Goal: Information Seeking & Learning: Learn about a topic

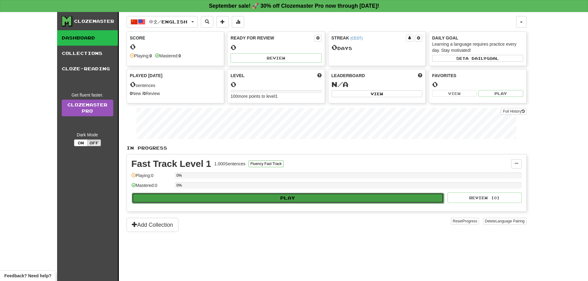
click at [314, 202] on button "Play" at bounding box center [288, 198] width 312 height 10
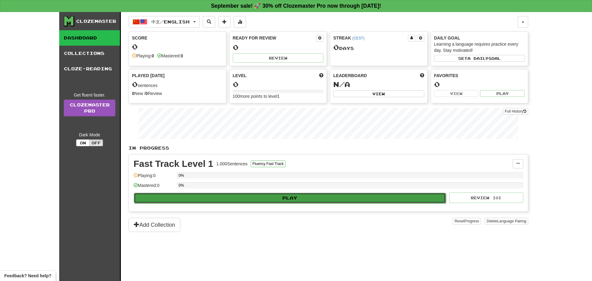
select select "**"
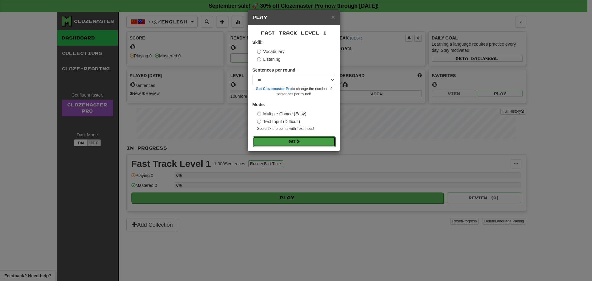
click at [307, 138] on button "Go" at bounding box center [294, 141] width 83 height 10
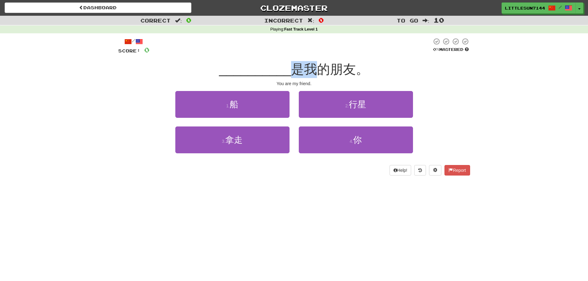
drag, startPoint x: 294, startPoint y: 69, endPoint x: 315, endPoint y: 65, distance: 20.8
click at [315, 65] on span "是我的朋友。" at bounding box center [330, 69] width 78 height 14
drag, startPoint x: 335, startPoint y: 72, endPoint x: 352, endPoint y: 68, distance: 17.2
click at [356, 68] on span "是我的朋友。" at bounding box center [330, 69] width 78 height 14
copy span "朋友"
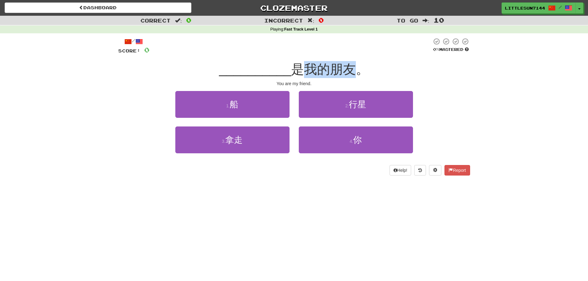
drag, startPoint x: 306, startPoint y: 69, endPoint x: 351, endPoint y: 64, distance: 45.4
click at [351, 64] on span "是我的朋友。" at bounding box center [330, 69] width 78 height 14
copy span "我的朋友"
click at [334, 67] on span "是我的朋友。" at bounding box center [330, 69] width 78 height 14
drag, startPoint x: 329, startPoint y: 68, endPoint x: 341, endPoint y: 66, distance: 12.2
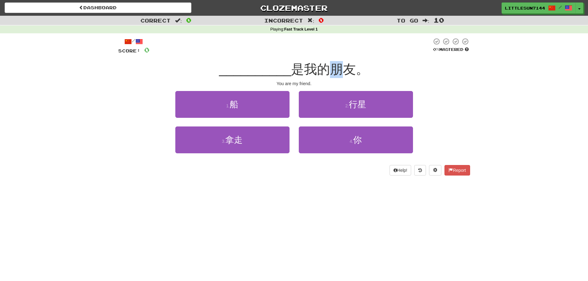
click at [341, 66] on span "是我的朋友。" at bounding box center [330, 69] width 78 height 14
copy span "朋"
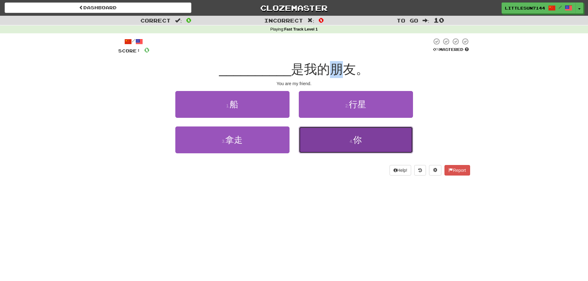
click at [367, 139] on button "4 . 你" at bounding box center [356, 139] width 114 height 27
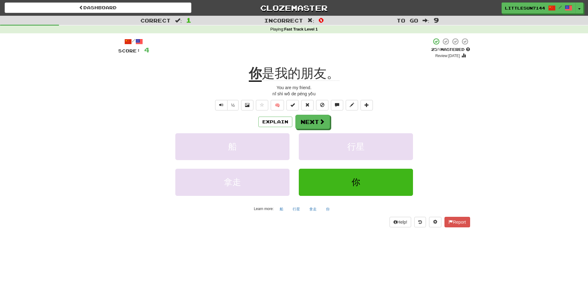
click at [442, 139] on div "船 行星" at bounding box center [294, 150] width 370 height 35
click at [275, 121] on button "Explain" at bounding box center [275, 122] width 34 height 10
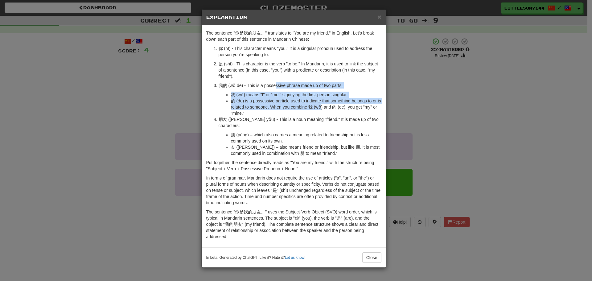
drag, startPoint x: 274, startPoint y: 85, endPoint x: 311, endPoint y: 112, distance: 46.3
click at [319, 108] on li "我的 (wǒ de) - This is a possessive phrase made up of two parts. 我 (wǒ) means "I"…" at bounding box center [300, 99] width 163 height 34
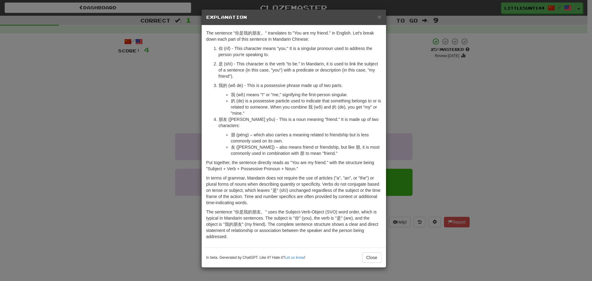
click at [246, 125] on li "朋友 ([PERSON_NAME] yǒu) - This is a noun meaning "friend." It is made up of two …" at bounding box center [300, 136] width 163 height 40
drag, startPoint x: 259, startPoint y: 120, endPoint x: 317, endPoint y: 118, distance: 58.0
click at [317, 118] on p "朋友 ([PERSON_NAME] yǒu) - This is a noun meaning "friend." It is made up of two …" at bounding box center [300, 122] width 163 height 12
click at [367, 120] on p "朋友 ([PERSON_NAME] yǒu) - This is a noun meaning "friend." It is made up of two …" at bounding box center [300, 122] width 163 height 12
click at [375, 252] on button "Close" at bounding box center [371, 257] width 19 height 10
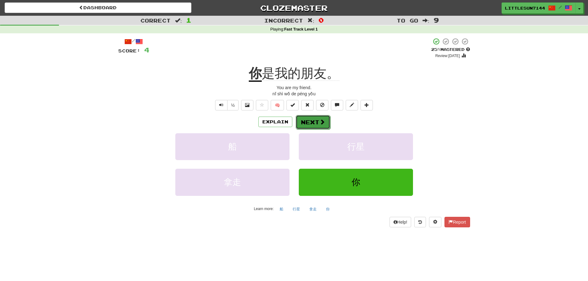
click at [320, 121] on span at bounding box center [322, 122] width 6 height 6
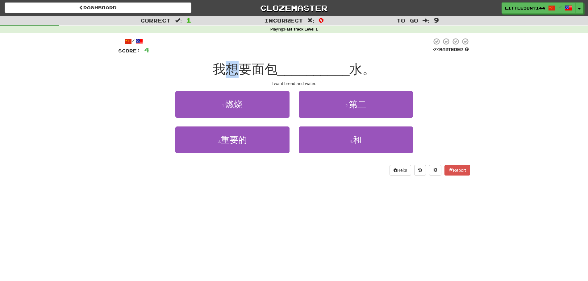
drag, startPoint x: 226, startPoint y: 68, endPoint x: 237, endPoint y: 69, distance: 10.8
click at [237, 69] on span "我想要面包" at bounding box center [245, 69] width 65 height 14
click at [241, 69] on span "我想要面包" at bounding box center [245, 69] width 65 height 14
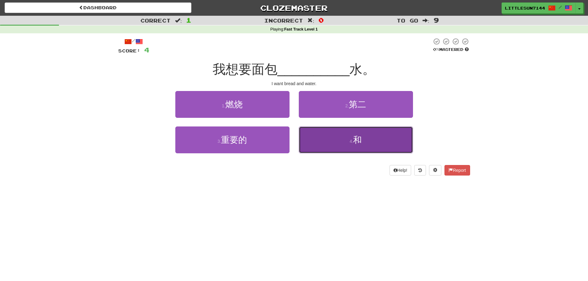
click at [359, 142] on span "和" at bounding box center [357, 140] width 9 height 10
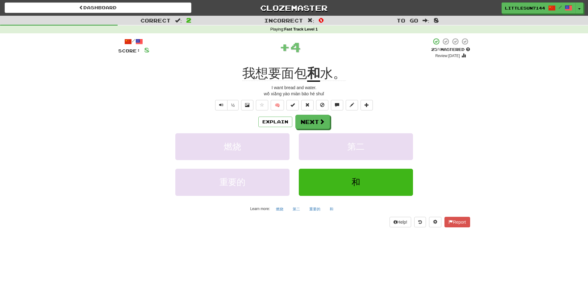
click at [256, 72] on span "我想要面包" at bounding box center [274, 73] width 65 height 15
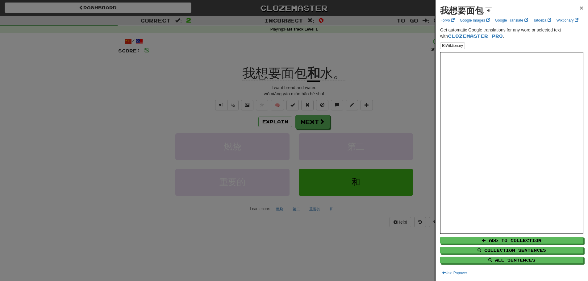
click at [579, 9] on span "×" at bounding box center [581, 7] width 4 height 7
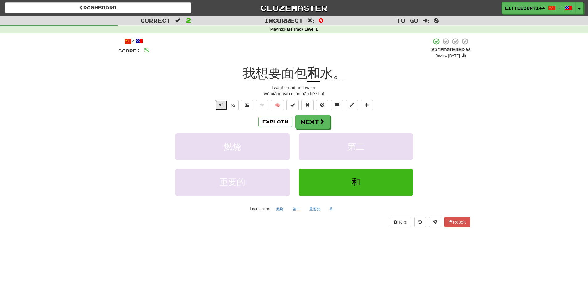
click at [223, 103] on button "Text-to-speech controls" at bounding box center [221, 105] width 12 height 10
click at [279, 122] on button "Explain" at bounding box center [275, 122] width 34 height 10
